Goal: Information Seeking & Learning: Learn about a topic

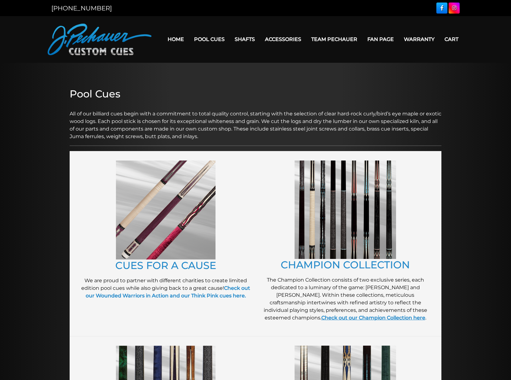
click at [332, 317] on link "Check out our Champion Collection here" at bounding box center [373, 317] width 104 height 6
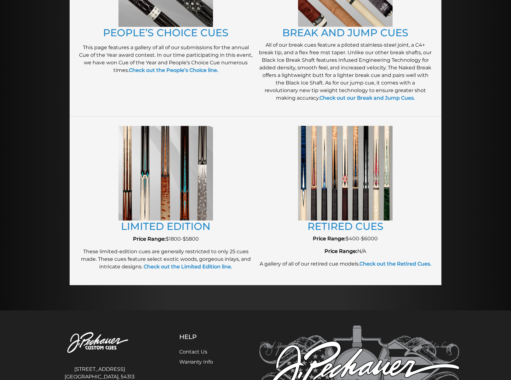
scroll to position [598, 0]
click at [363, 227] on link "RETIRED CUES" at bounding box center [345, 226] width 76 height 12
click at [186, 224] on link "LIMITED EDITION" at bounding box center [165, 226] width 89 height 12
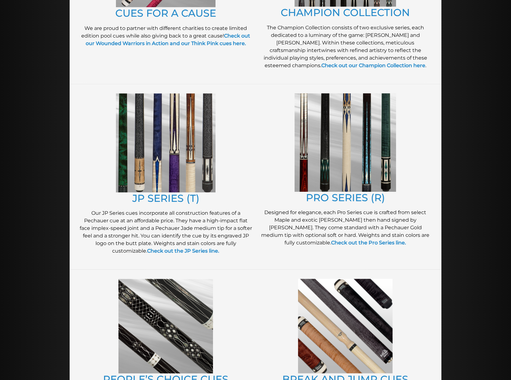
scroll to position [283, 0]
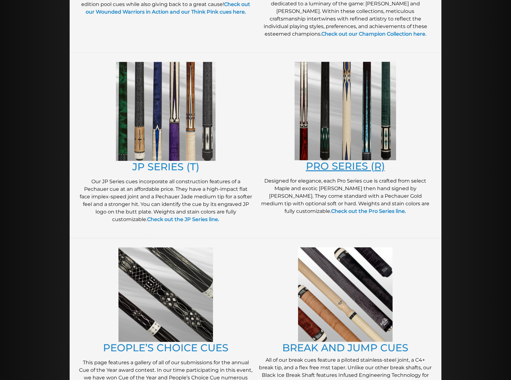
click at [334, 165] on link "PRO SERIES (R)" at bounding box center [345, 166] width 79 height 12
click at [174, 163] on link "JP SERIES (T)" at bounding box center [165, 166] width 67 height 12
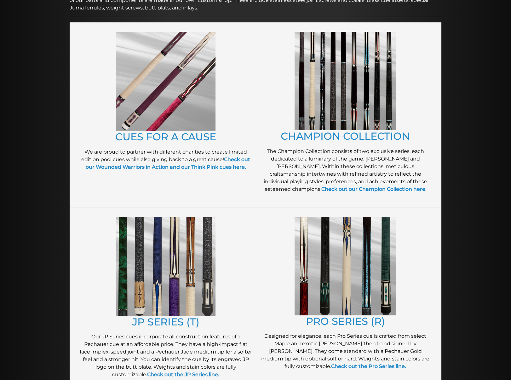
scroll to position [126, 0]
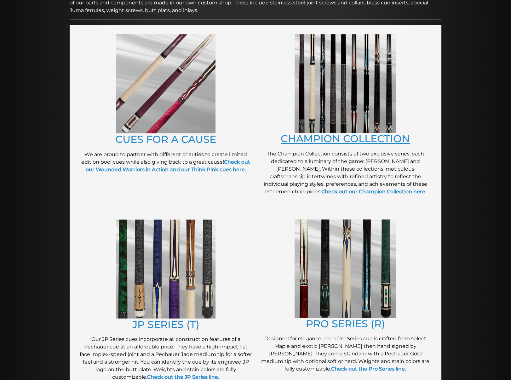
click at [324, 138] on link "CHAMPION COLLECTION" at bounding box center [345, 138] width 129 height 12
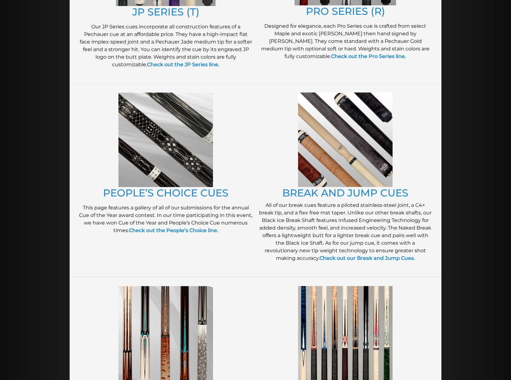
scroll to position [441, 0]
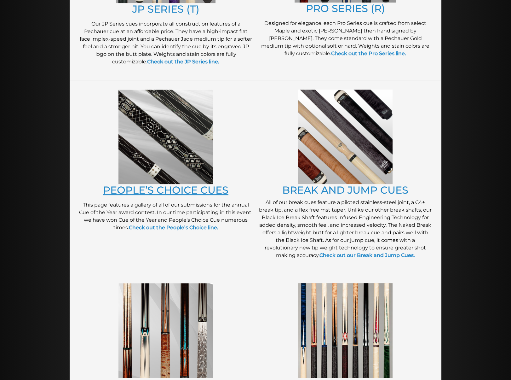
click at [207, 190] on link "PEOPLE’S CHOICE CUES" at bounding box center [165, 190] width 125 height 12
click at [194, 184] on link "PEOPLE’S CHOICE CUES" at bounding box center [165, 190] width 125 height 12
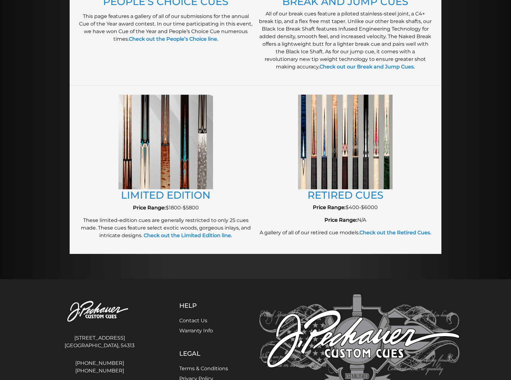
scroll to position [630, 0]
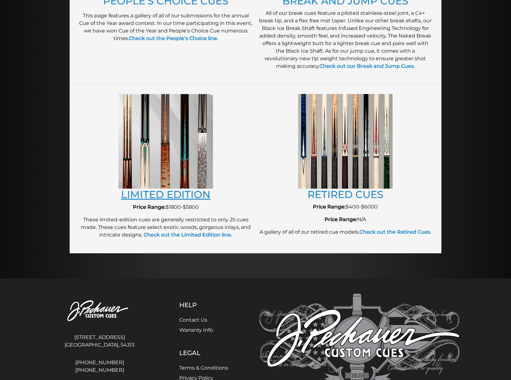
click at [179, 196] on link "LIMITED EDITION" at bounding box center [165, 194] width 89 height 12
click at [352, 195] on link "RETIRED CUES" at bounding box center [345, 194] width 76 height 12
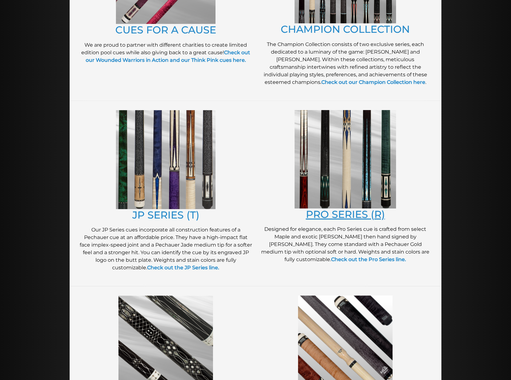
scroll to position [220, 0]
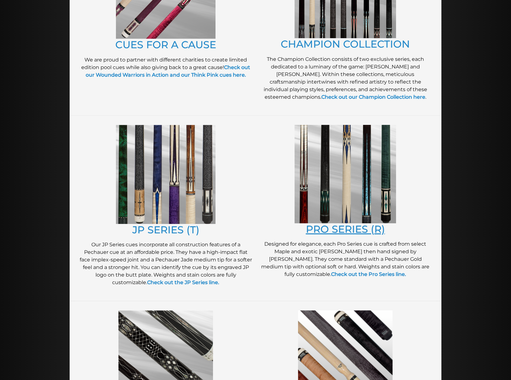
click at [356, 226] on link "PRO SERIES (R)" at bounding box center [345, 229] width 79 height 12
click at [177, 228] on link "JP SERIES (T)" at bounding box center [165, 229] width 67 height 12
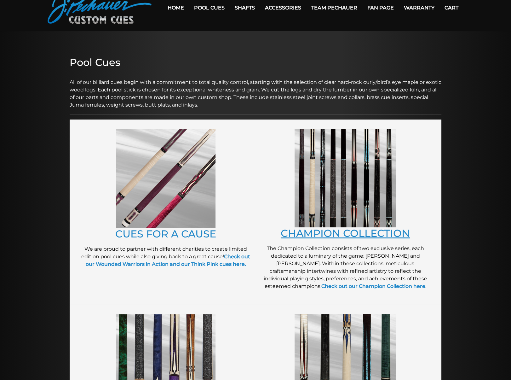
click at [364, 237] on link "CHAMPION COLLECTION" at bounding box center [345, 233] width 129 height 12
click at [196, 234] on link "CUES FOR A CAUSE" at bounding box center [165, 233] width 101 height 12
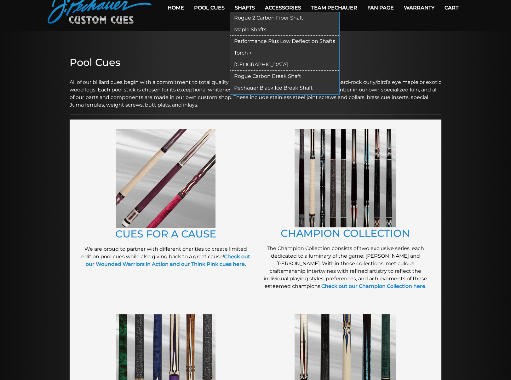
click at [245, 8] on link "Shafts" at bounding box center [245, 8] width 30 height 16
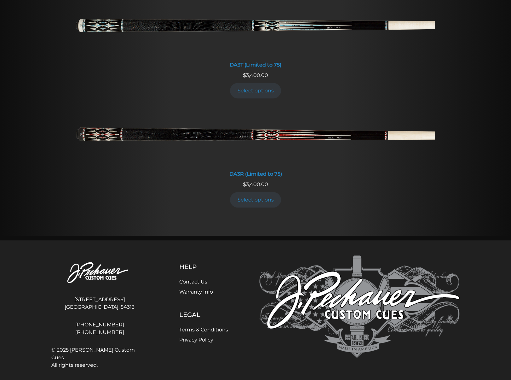
scroll to position [1151, 0]
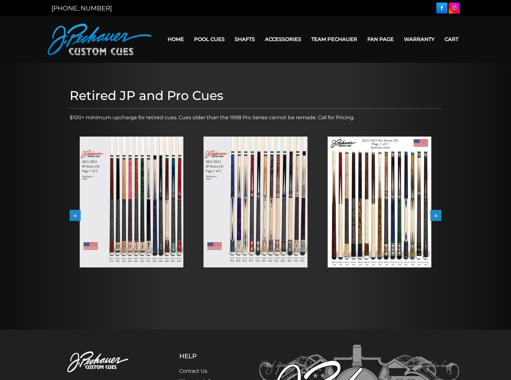
click at [437, 216] on button ">" at bounding box center [435, 215] width 11 height 11
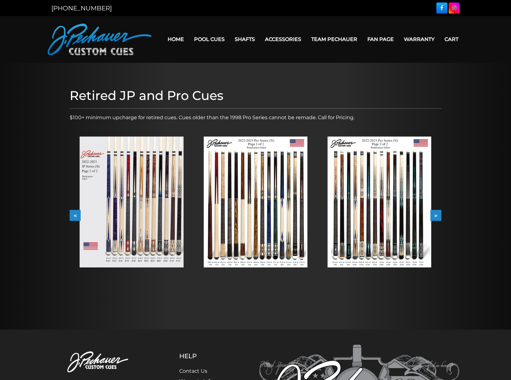
click at [437, 216] on button ">" at bounding box center [435, 215] width 11 height 11
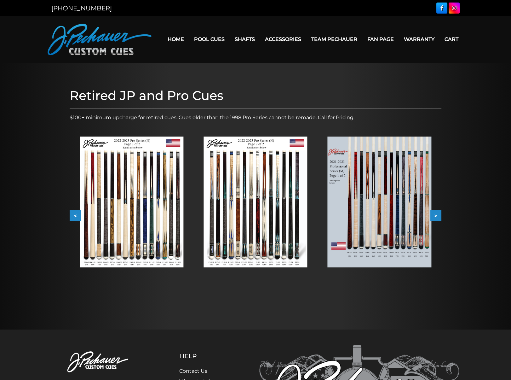
click at [437, 216] on button ">" at bounding box center [435, 215] width 11 height 11
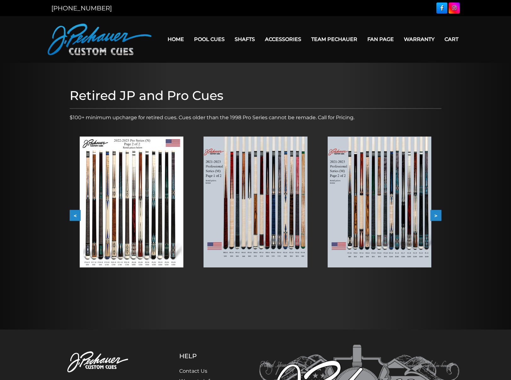
click at [437, 216] on button ">" at bounding box center [435, 215] width 11 height 11
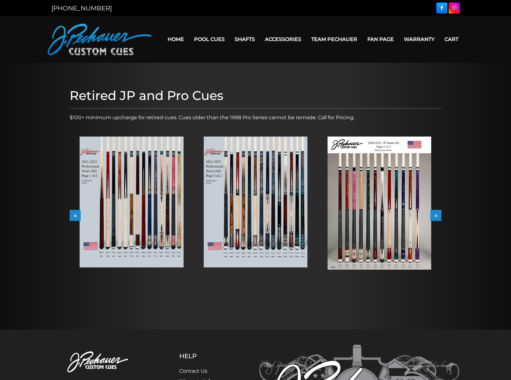
click at [437, 216] on button ">" at bounding box center [435, 215] width 11 height 11
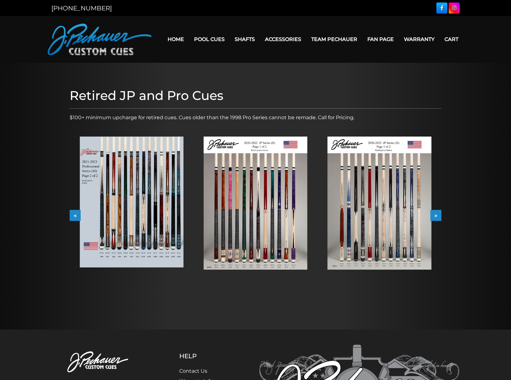
click at [437, 216] on button ">" at bounding box center [435, 215] width 11 height 11
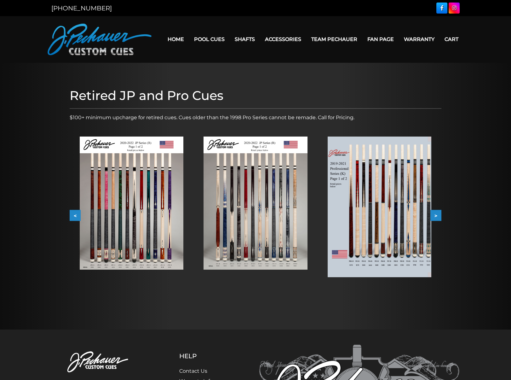
click at [437, 216] on button ">" at bounding box center [435, 215] width 11 height 11
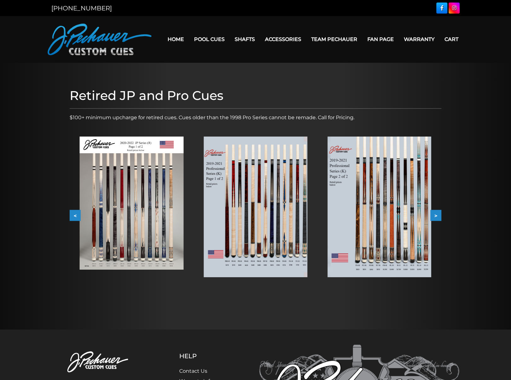
drag, startPoint x: 492, startPoint y: 253, endPoint x: 503, endPoint y: 259, distance: 12.9
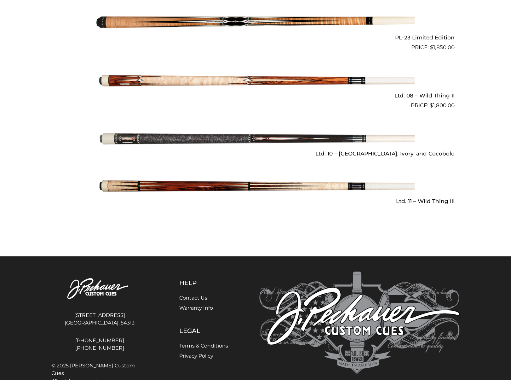
scroll to position [879, 0]
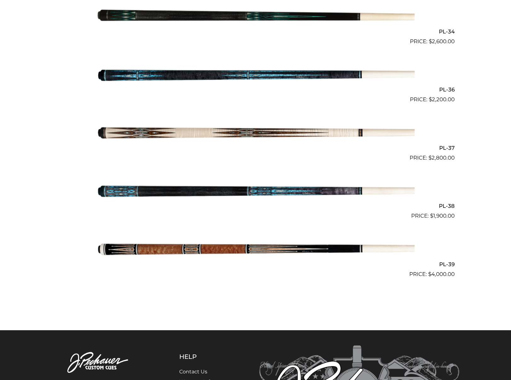
scroll to position [1759, 0]
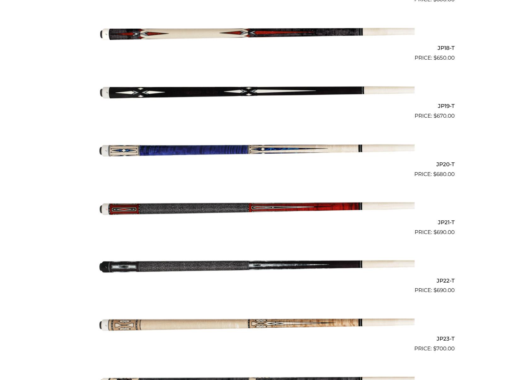
scroll to position [1102, 0]
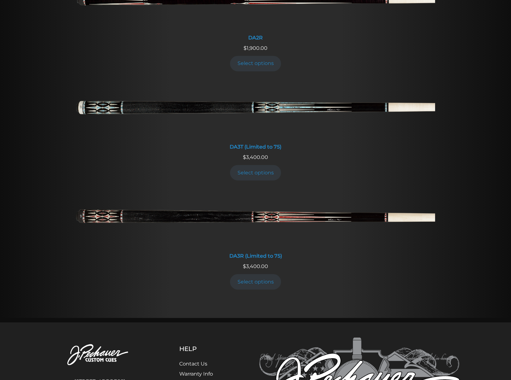
scroll to position [1151, 0]
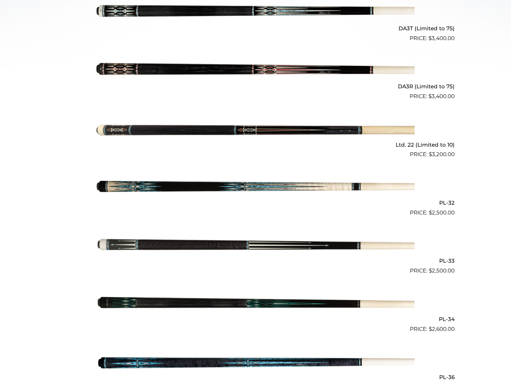
scroll to position [315, 0]
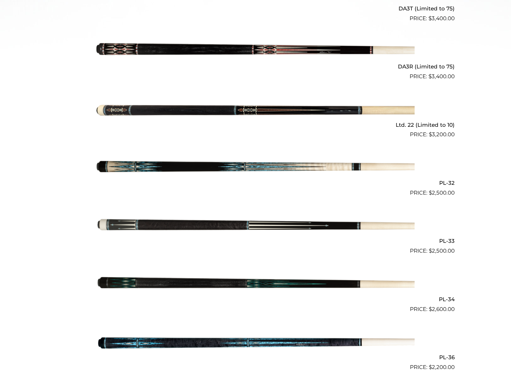
click at [264, 161] on img at bounding box center [255, 167] width 318 height 53
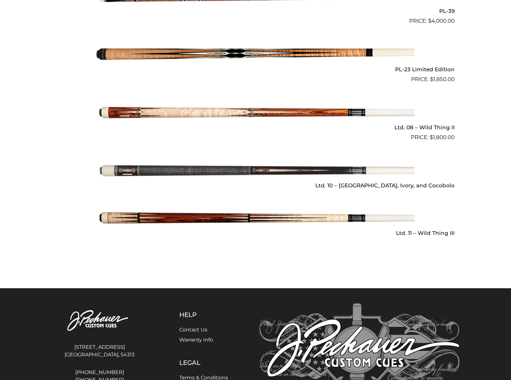
scroll to position [850, 0]
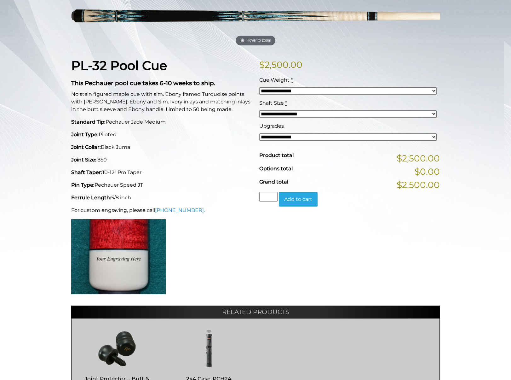
scroll to position [126, 0]
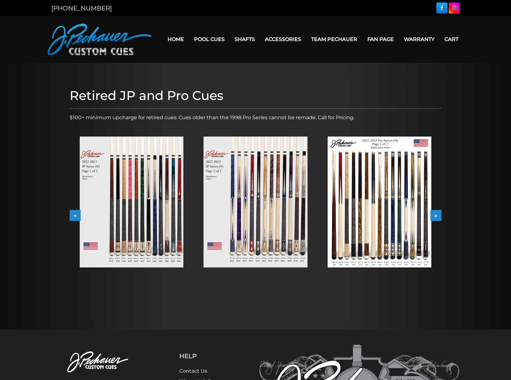
click at [152, 222] on img at bounding box center [132, 201] width 104 height 131
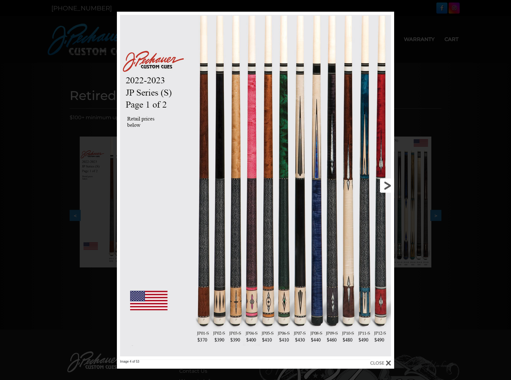
click at [385, 184] on link at bounding box center [331, 185] width 125 height 347
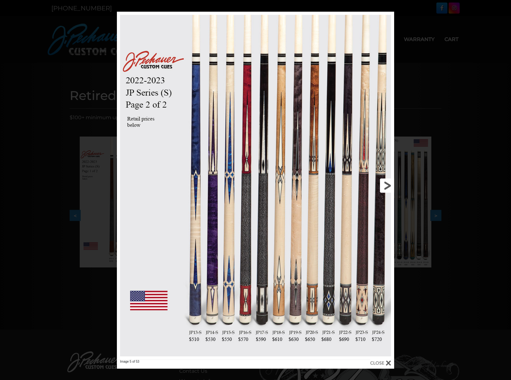
click at [385, 184] on link at bounding box center [331, 185] width 125 height 347
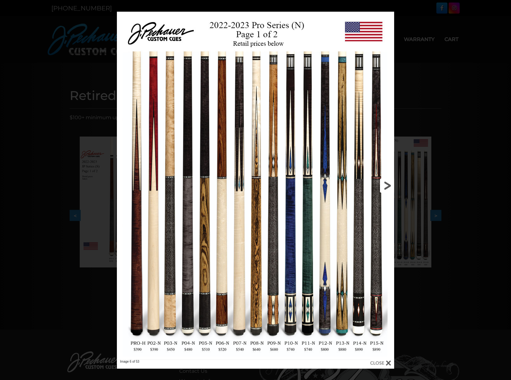
click at [385, 184] on link at bounding box center [331, 185] width 125 height 347
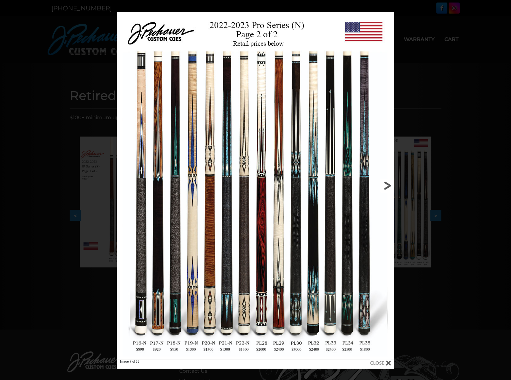
click at [385, 185] on link at bounding box center [331, 185] width 125 height 347
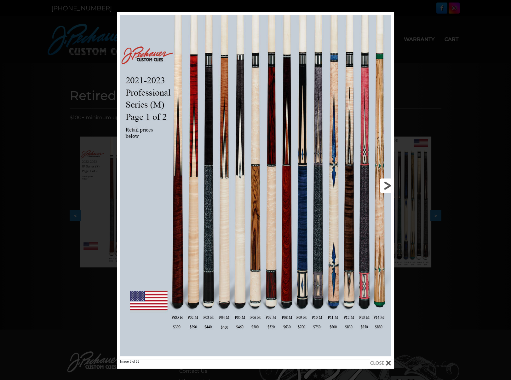
click at [385, 185] on link at bounding box center [331, 185] width 125 height 347
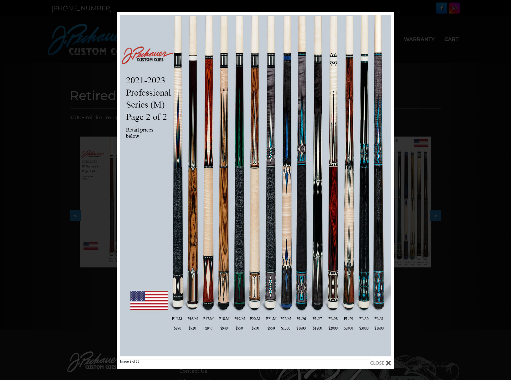
click at [382, 364] on div at bounding box center [380, 362] width 21 height 7
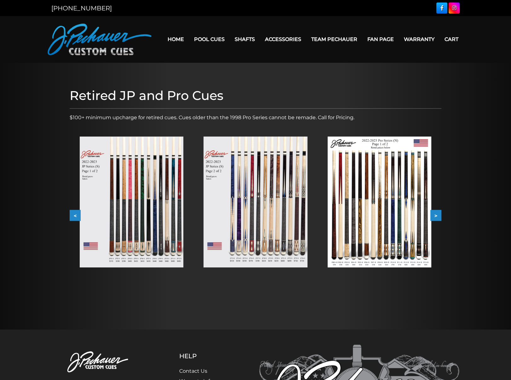
drag, startPoint x: 477, startPoint y: 277, endPoint x: 473, endPoint y: 279, distance: 3.9
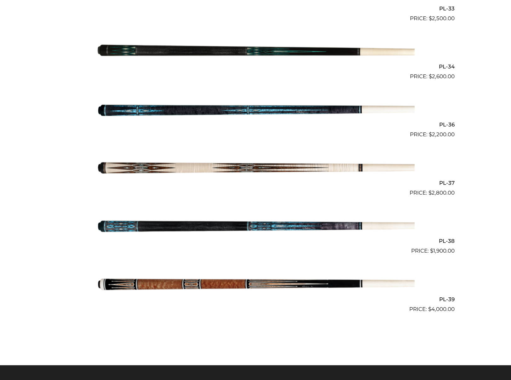
scroll to position [1638, 0]
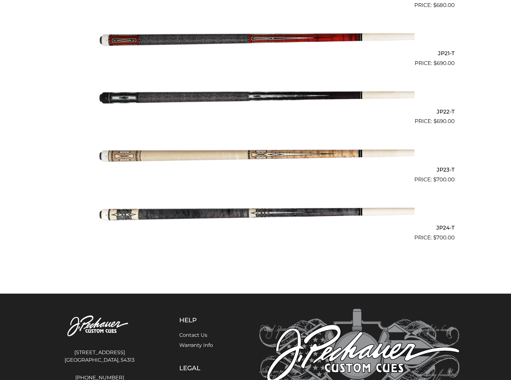
scroll to position [1354, 0]
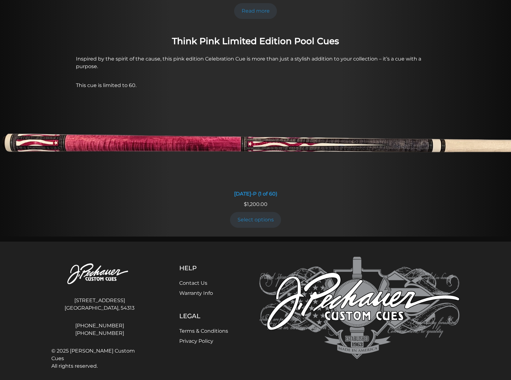
scroll to position [489, 0]
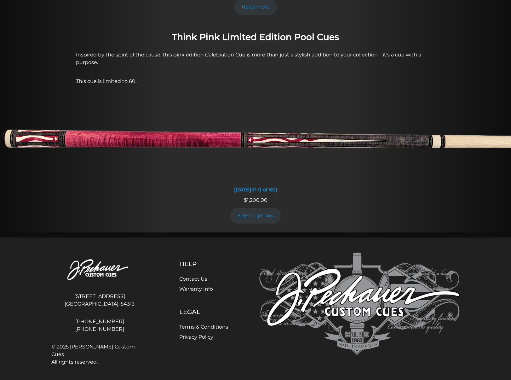
drag, startPoint x: 288, startPoint y: 239, endPoint x: 290, endPoint y: 236, distance: 3.2
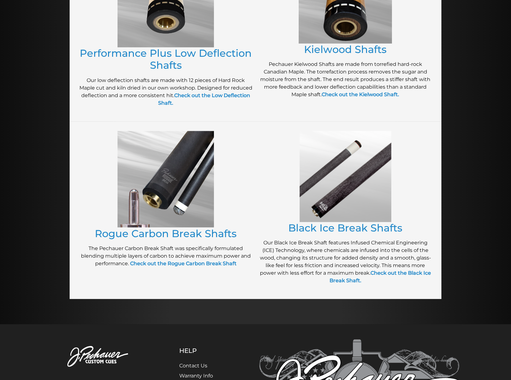
scroll to position [202, 0]
